Goal: Task Accomplishment & Management: Understand process/instructions

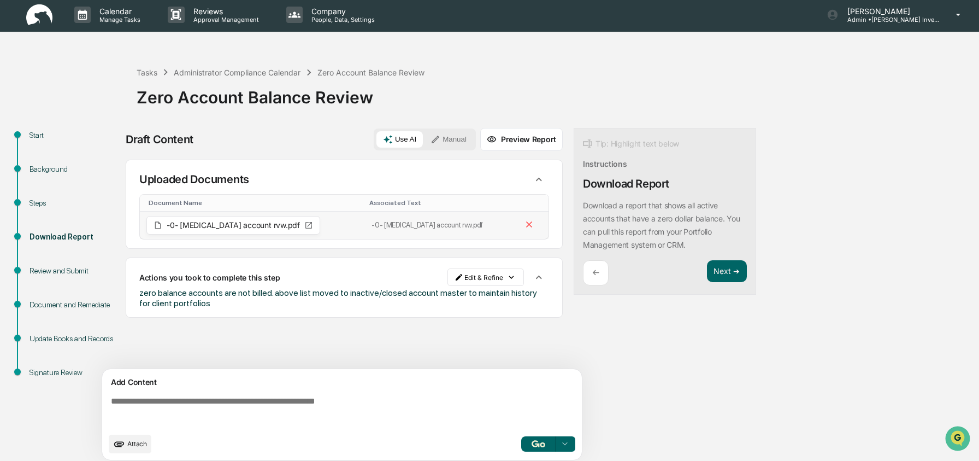
click at [304, 225] on icon at bounding box center [308, 225] width 9 height 9
click at [305, 225] on icon at bounding box center [308, 225] width 7 height 7
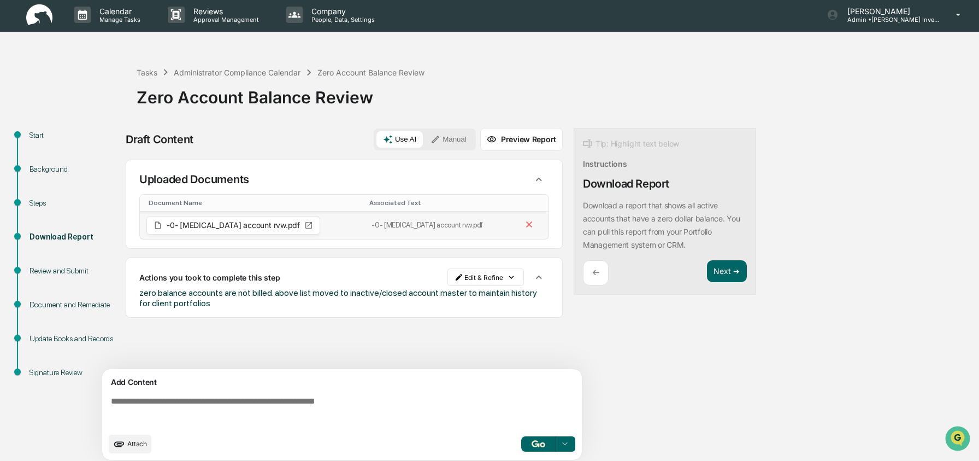
click at [213, 225] on span "-0- [MEDICAL_DATA] account rvw.pdf" at bounding box center [233, 225] width 133 height 8
click at [248, 225] on span "-0- [MEDICAL_DATA] account rvw.pdf" at bounding box center [233, 225] width 133 height 8
click at [728, 266] on button "Next ➔" at bounding box center [727, 271] width 40 height 22
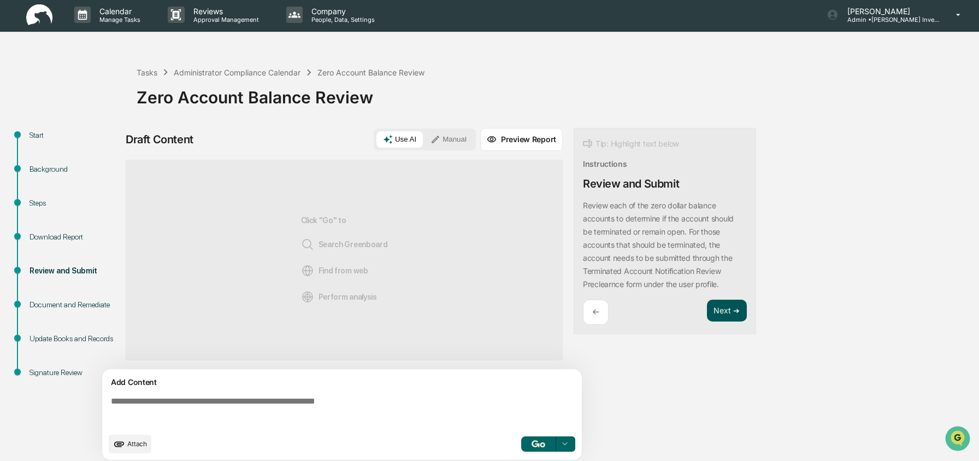
click at [740, 304] on button "Next ➔" at bounding box center [727, 310] width 40 height 22
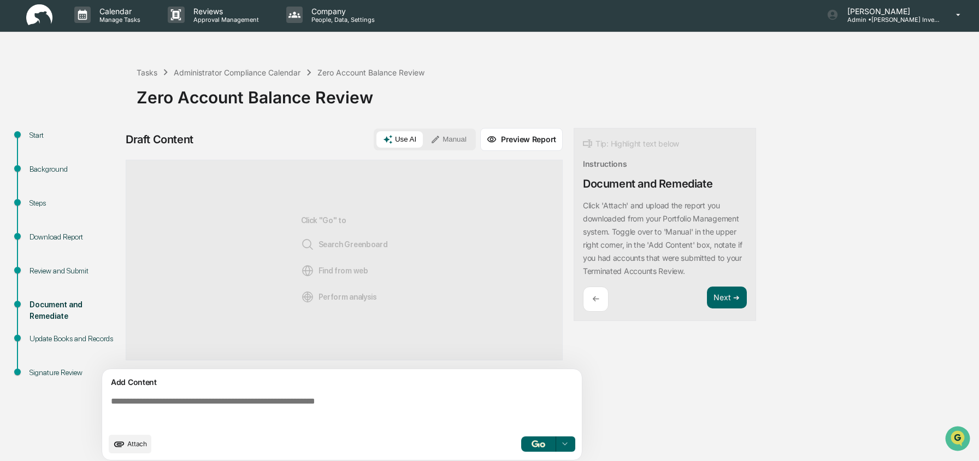
click at [601, 296] on div "←" at bounding box center [596, 299] width 26 height 26
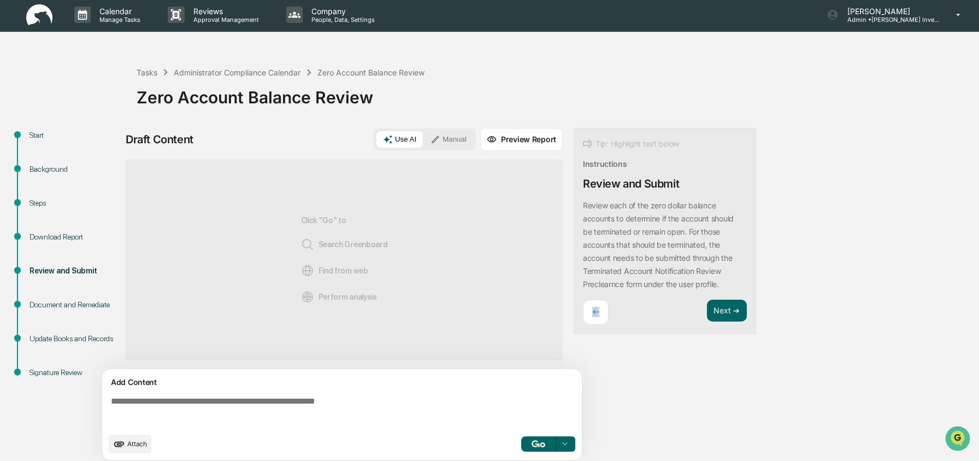
click at [601, 296] on div "Tip: Highlight text below Instructions Review and Submit Review each of the zer…" at bounding box center [665, 231] width 183 height 207
click at [601, 305] on div "←" at bounding box center [596, 312] width 26 height 26
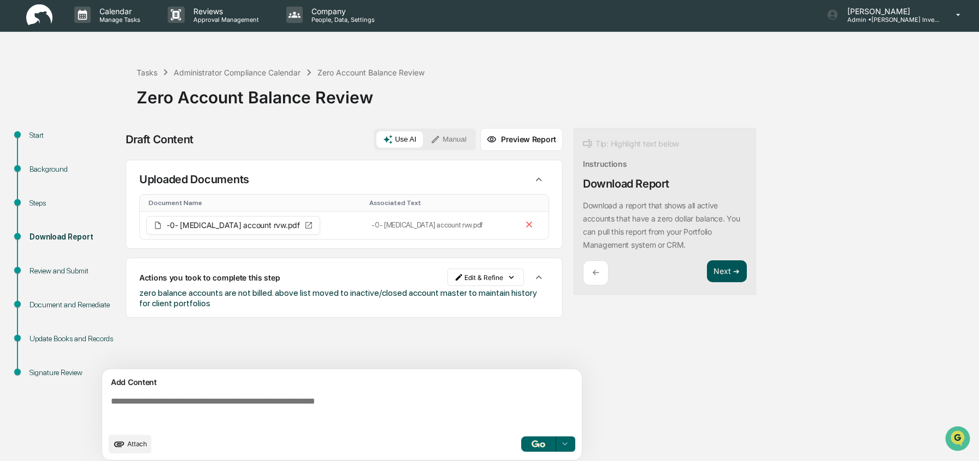
click at [733, 278] on button "Next ➔" at bounding box center [727, 271] width 40 height 22
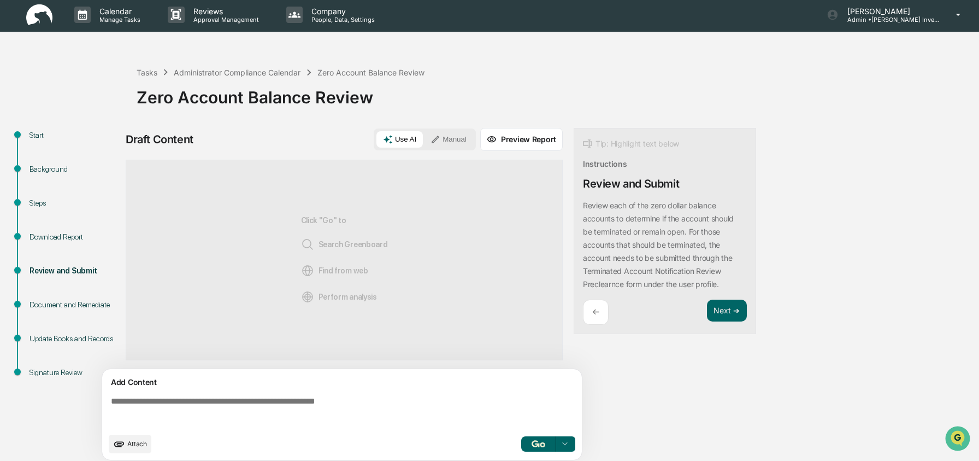
click at [593, 313] on p "←" at bounding box center [595, 312] width 7 height 10
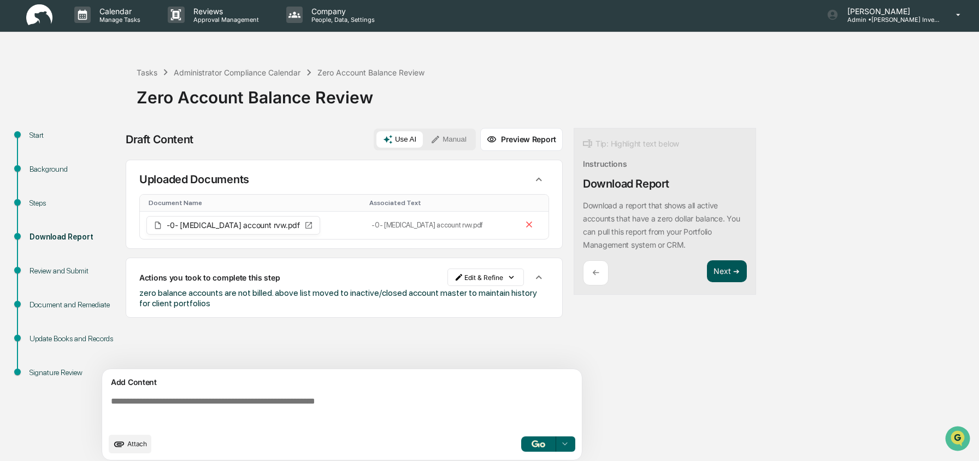
click at [716, 271] on button "Next ➔" at bounding box center [727, 271] width 40 height 22
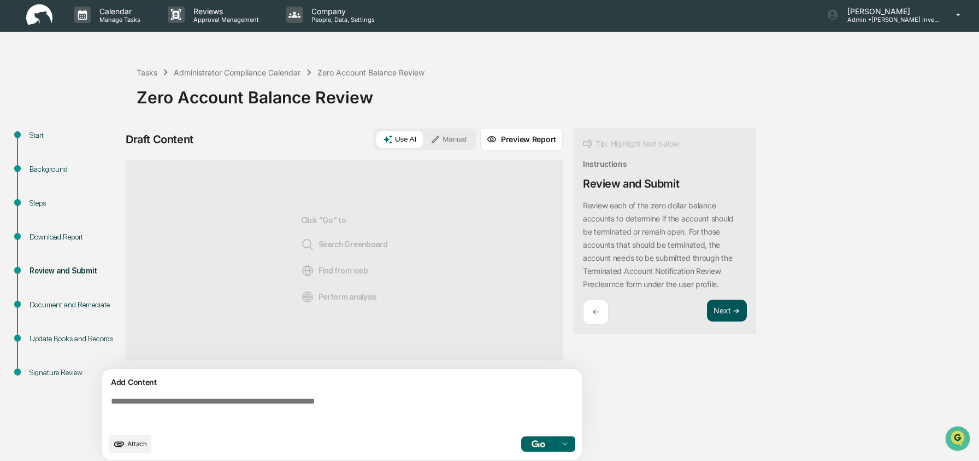
click at [740, 314] on button "Next ➔" at bounding box center [727, 310] width 40 height 22
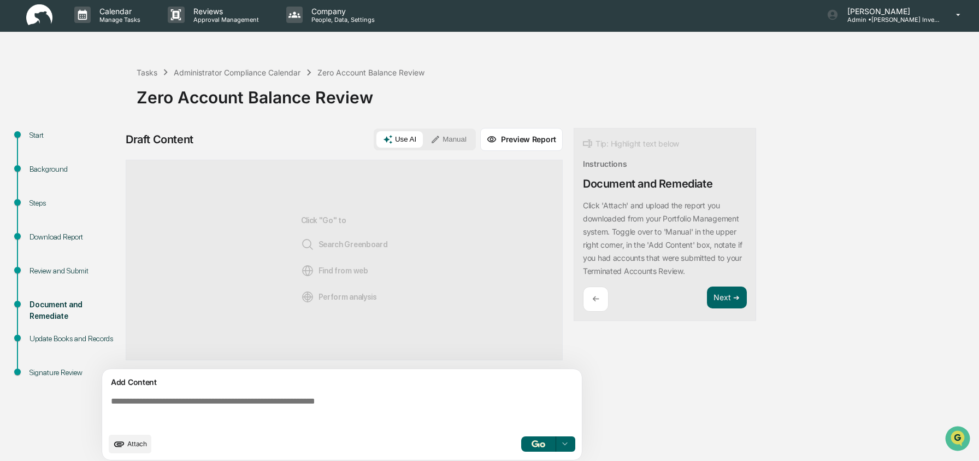
click at [64, 236] on div "Download Report" at bounding box center [75, 236] width 90 height 11
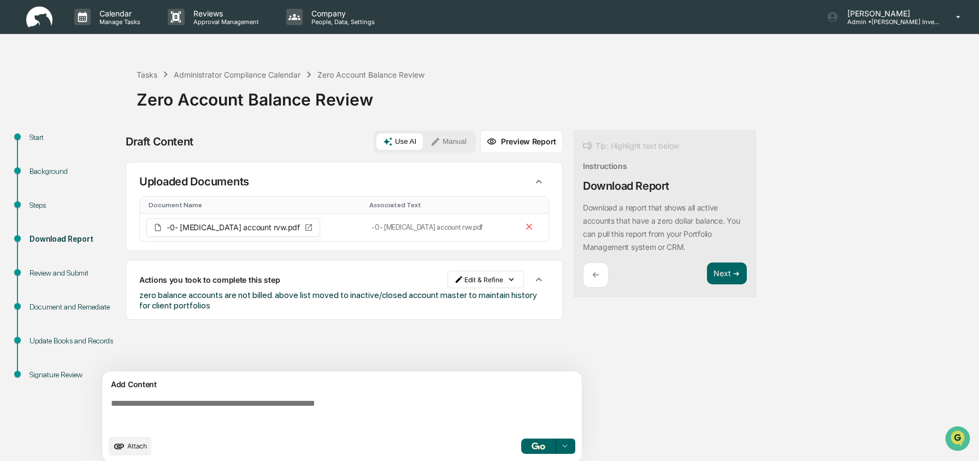
click at [36, 16] on img at bounding box center [39, 17] width 26 height 21
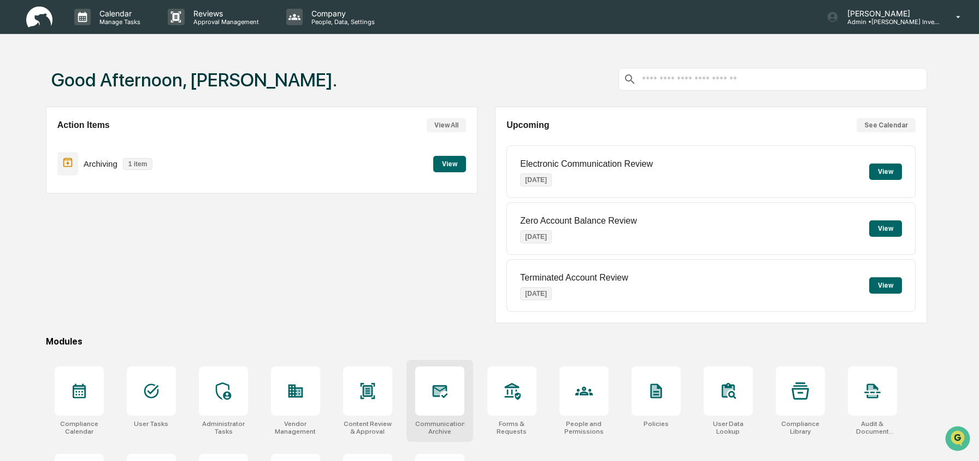
click at [454, 390] on div at bounding box center [439, 390] width 49 height 49
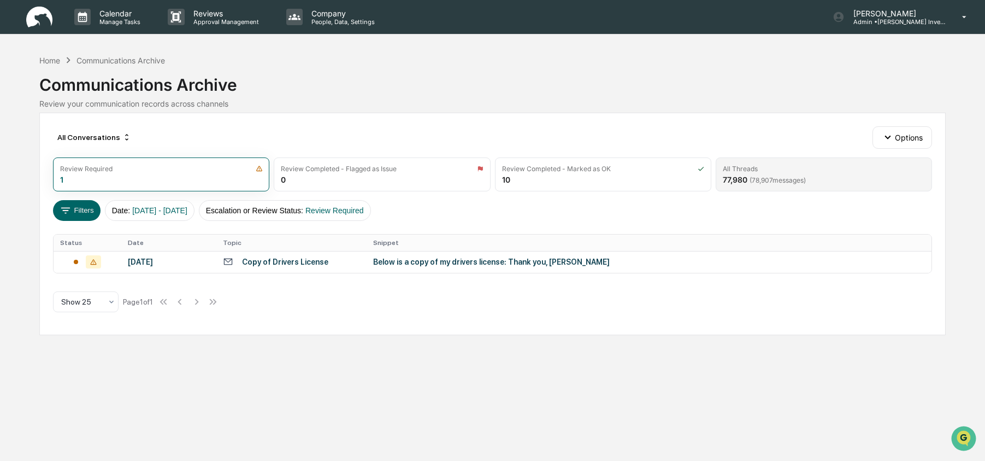
click at [802, 174] on div "All Threads 77,980 ( 78,907 messages)" at bounding box center [824, 174] width 216 height 34
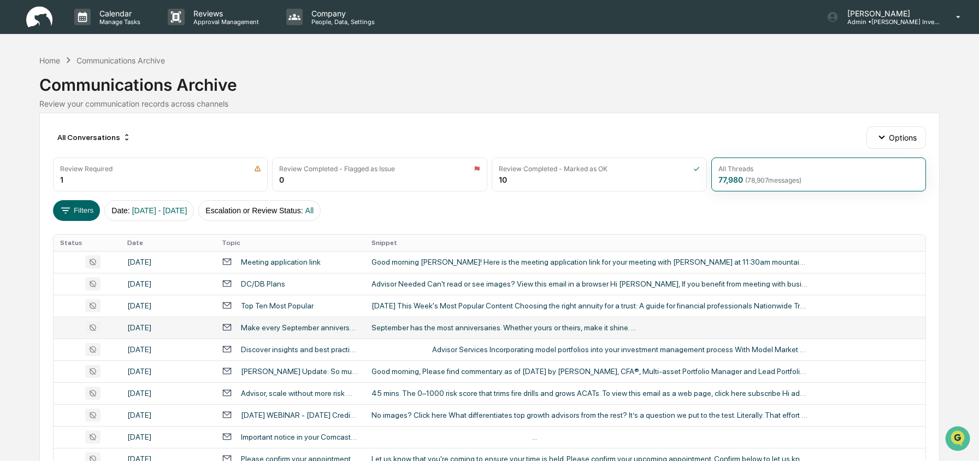
click at [396, 332] on div "September has the most anniversaries. Whether yours or theirs, make it shine. ​…" at bounding box center [590, 327] width 437 height 9
click at [13, 211] on div "Calendar Manage Tasks Reviews Approval Management Company People, Data, Setting…" at bounding box center [489, 430] width 979 height 860
click at [136, 172] on div "Review Required" at bounding box center [160, 168] width 201 height 8
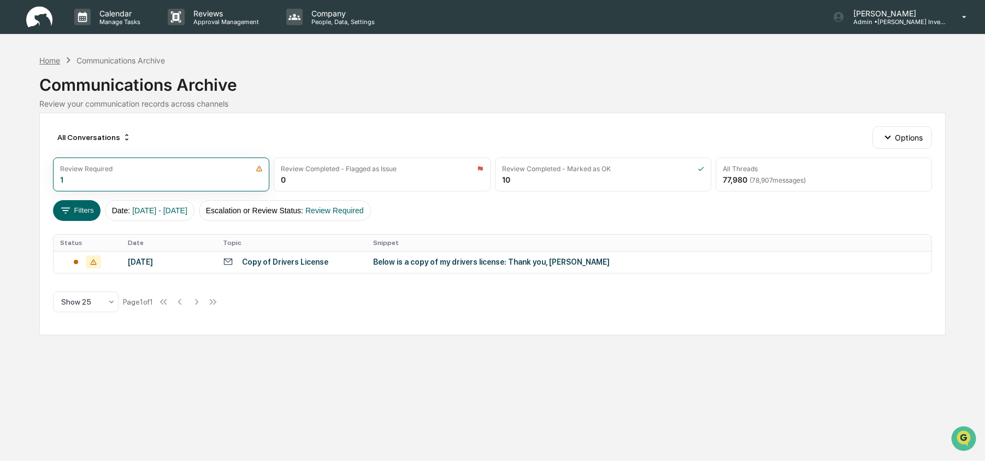
click at [52, 60] on div "Home" at bounding box center [49, 60] width 21 height 9
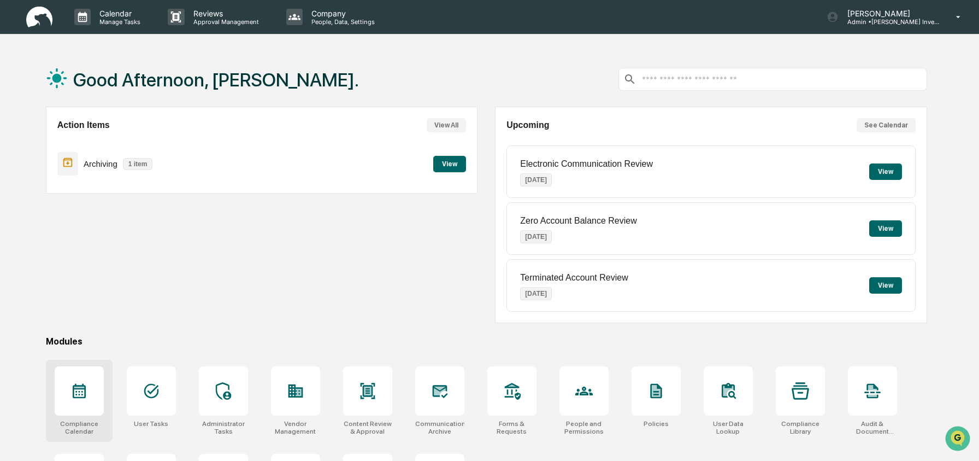
click at [92, 399] on div at bounding box center [79, 390] width 49 height 49
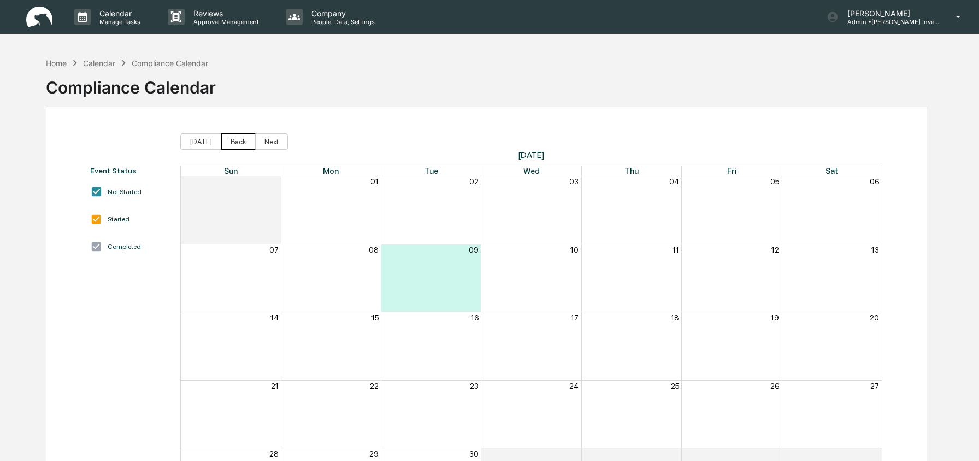
click at [239, 143] on button "Back" at bounding box center [238, 141] width 34 height 16
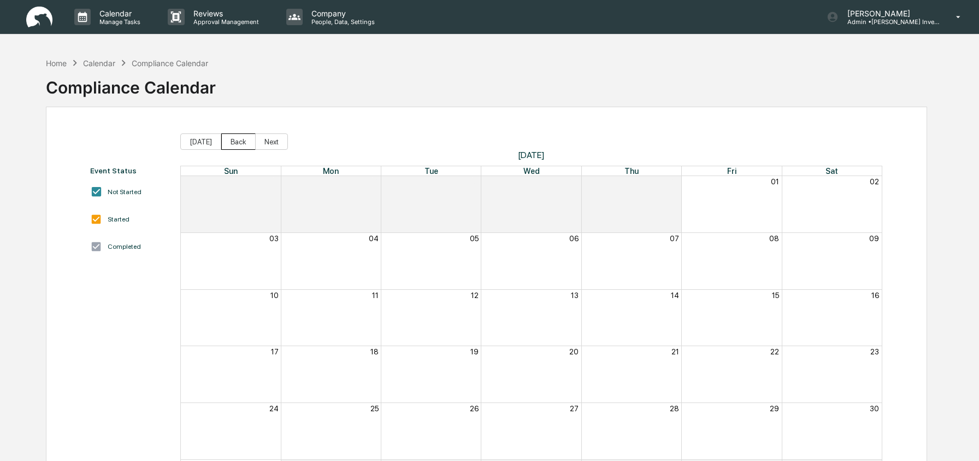
click at [239, 143] on button "Back" at bounding box center [238, 141] width 34 height 16
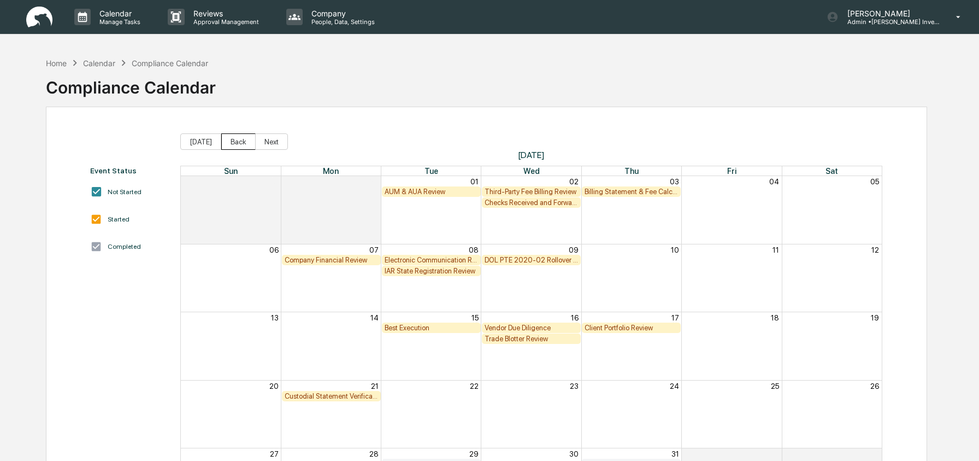
click at [239, 143] on button "Back" at bounding box center [238, 141] width 34 height 16
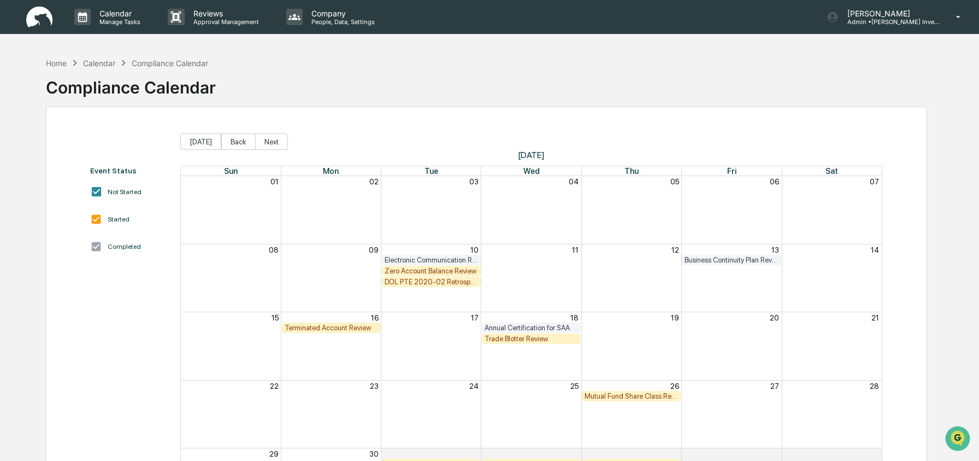
click at [437, 271] on div "Zero Account Balance Review" at bounding box center [431, 271] width 93 height 8
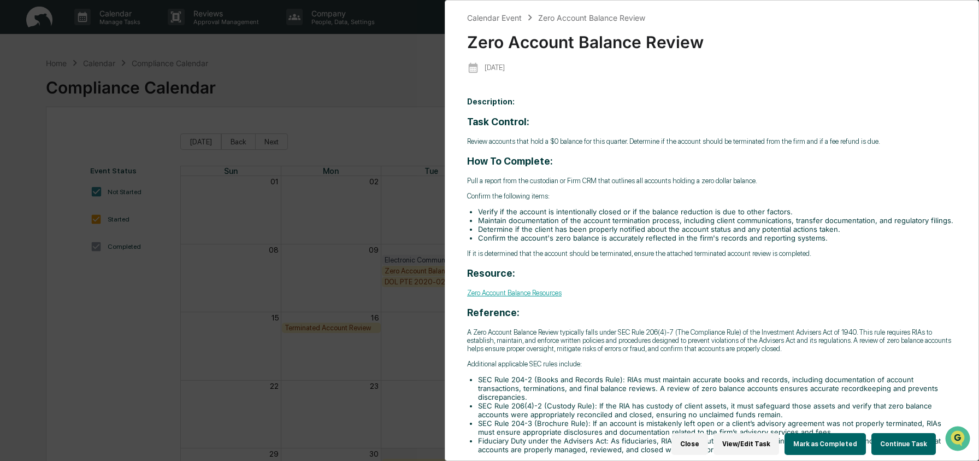
click at [916, 433] on button "Continue Task" at bounding box center [904, 444] width 64 height 22
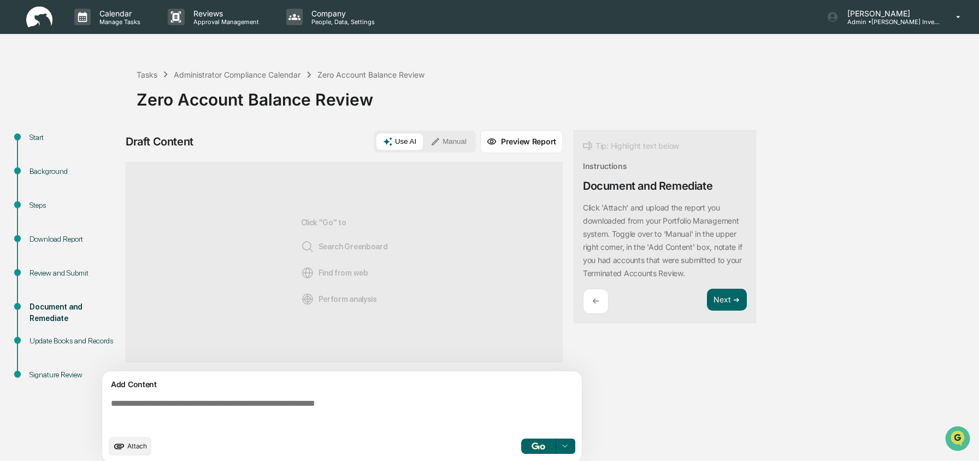
click at [72, 244] on div "Download Report" at bounding box center [75, 238] width 90 height 11
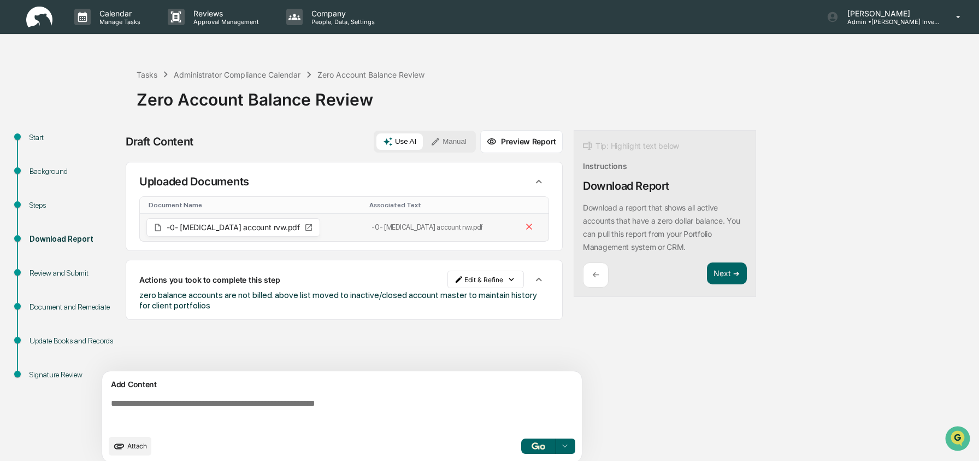
click at [213, 227] on span "-0- bal account rvw.pdf" at bounding box center [233, 227] width 133 height 8
click at [211, 226] on span "-0- bal account rvw.pdf" at bounding box center [233, 227] width 133 height 8
click at [304, 229] on icon at bounding box center [308, 227] width 9 height 9
click at [304, 227] on icon at bounding box center [308, 227] width 9 height 9
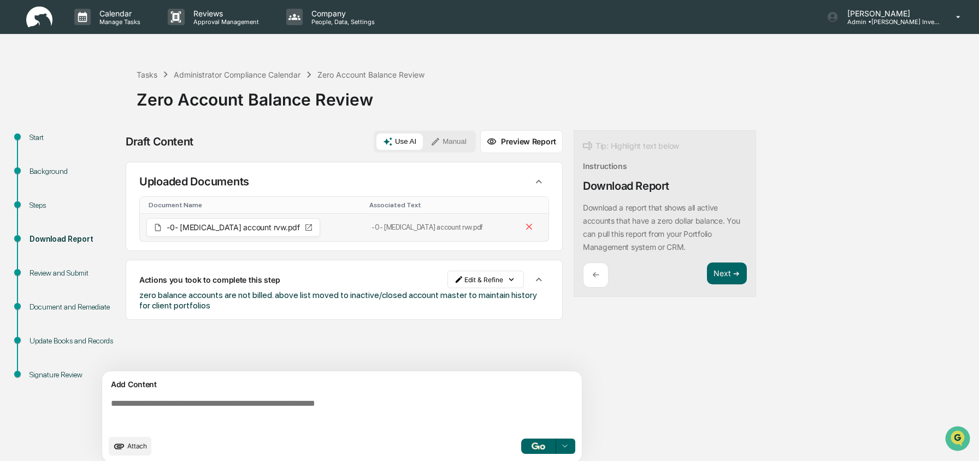
click at [250, 232] on div "-0- [MEDICAL_DATA] account rvw.pdf" at bounding box center [233, 227] width 174 height 19
click at [252, 228] on div "-0- [MEDICAL_DATA] account rvw.pdf" at bounding box center [233, 227] width 174 height 19
click at [252, 227] on div "-0- [MEDICAL_DATA] account rvw.pdf" at bounding box center [233, 227] width 174 height 19
click at [304, 227] on icon at bounding box center [308, 227] width 9 height 9
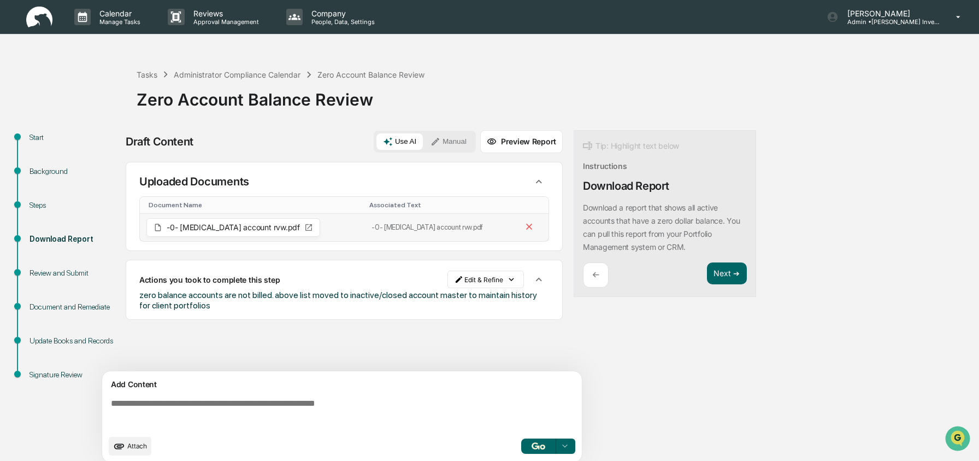
click at [304, 227] on icon at bounding box center [308, 227] width 9 height 9
click at [304, 225] on icon at bounding box center [308, 227] width 9 height 9
click at [721, 270] on button "Next ➔" at bounding box center [727, 273] width 40 height 22
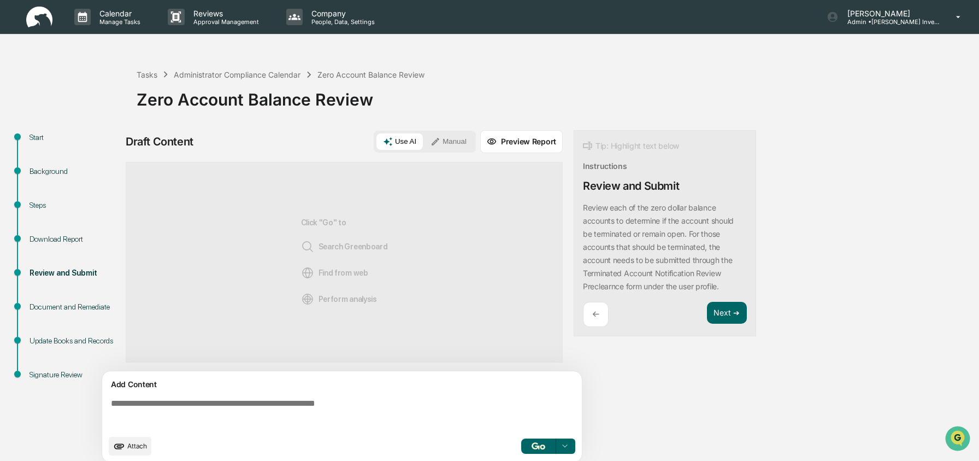
scroll to position [8, 0]
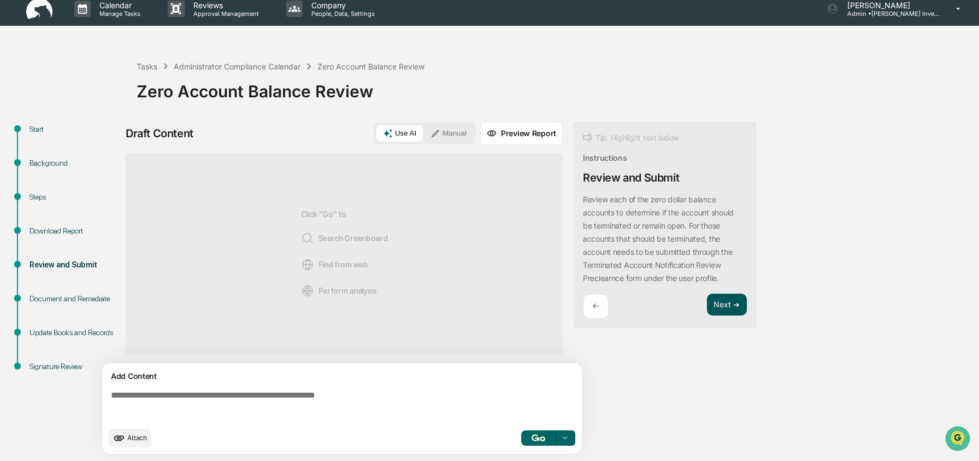
click at [712, 300] on button "Next ➔" at bounding box center [727, 304] width 40 height 22
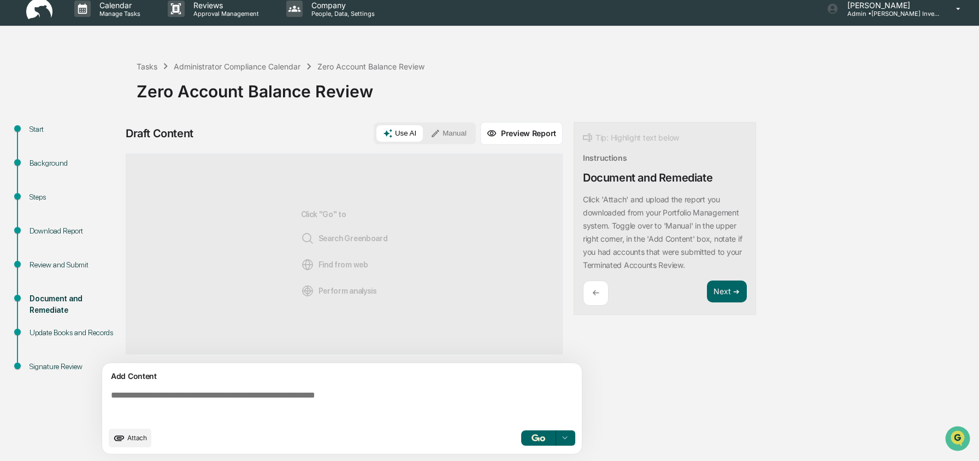
click at [590, 293] on div "←" at bounding box center [596, 293] width 26 height 26
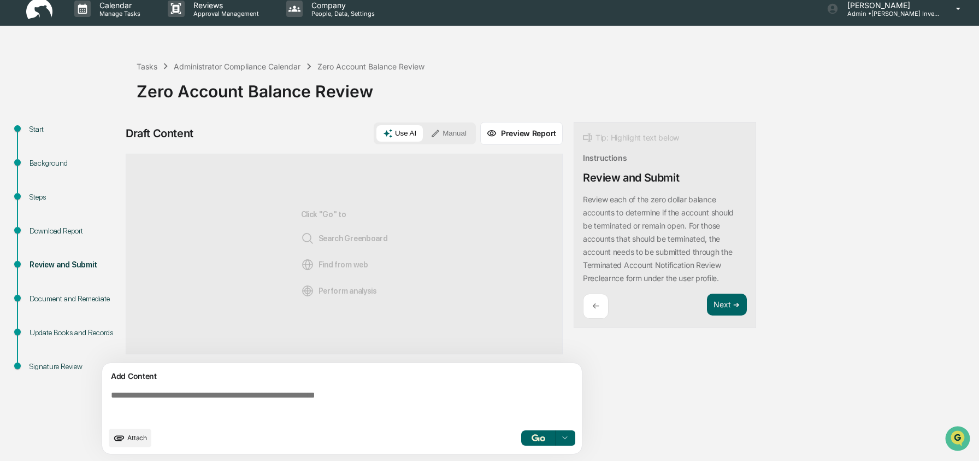
click at [595, 305] on p "←" at bounding box center [595, 306] width 7 height 10
